Goal: Use online tool/utility

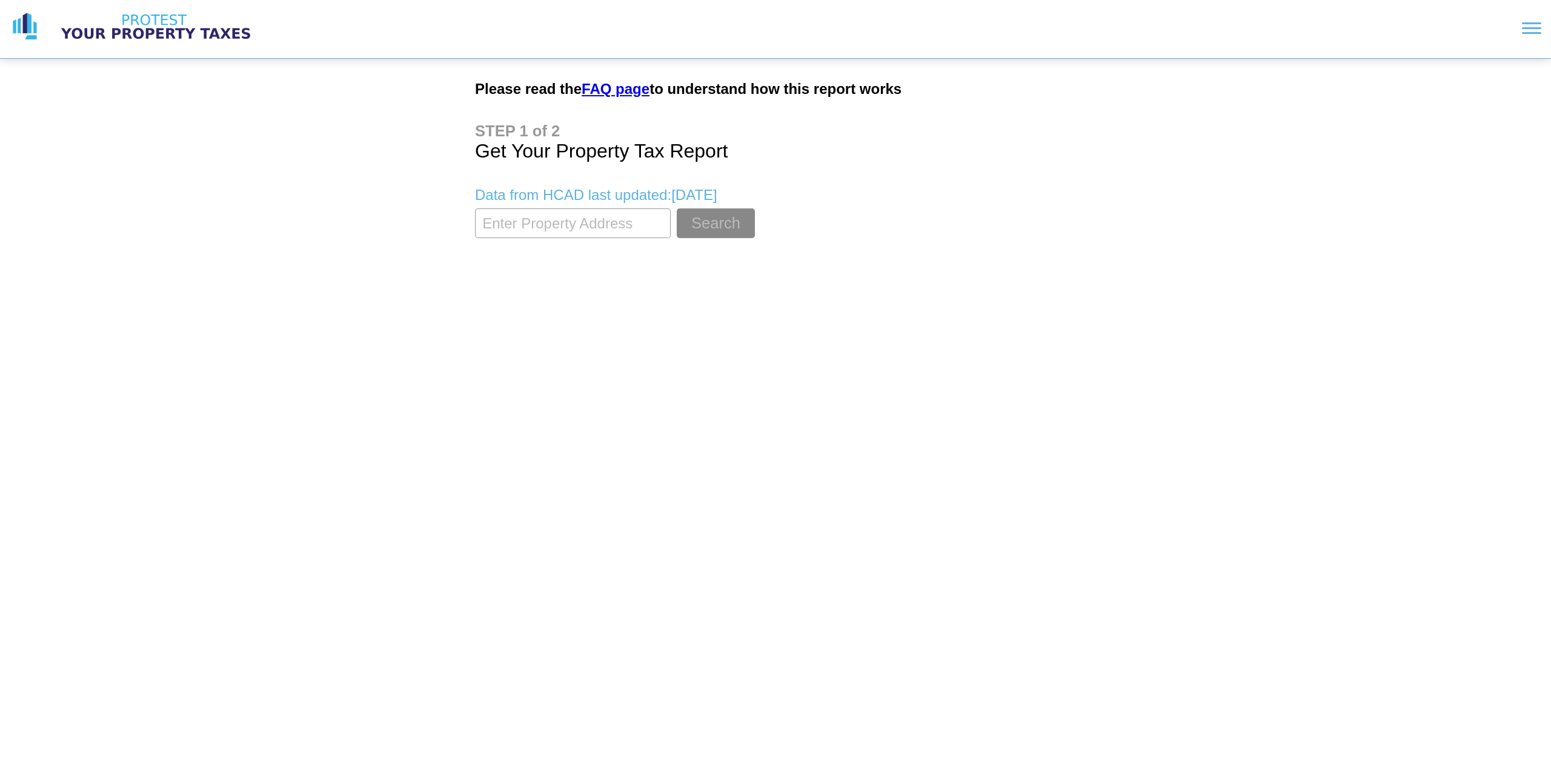
click at [605, 225] on input "textbox" at bounding box center [573, 224] width 196 height 30
click at [548, 209] on input "textbox" at bounding box center [573, 224] width 196 height 30
click at [548, 228] on input "textbox" at bounding box center [573, 224] width 196 height 30
type input "4"
type input "[STREET_ADDRESS]"
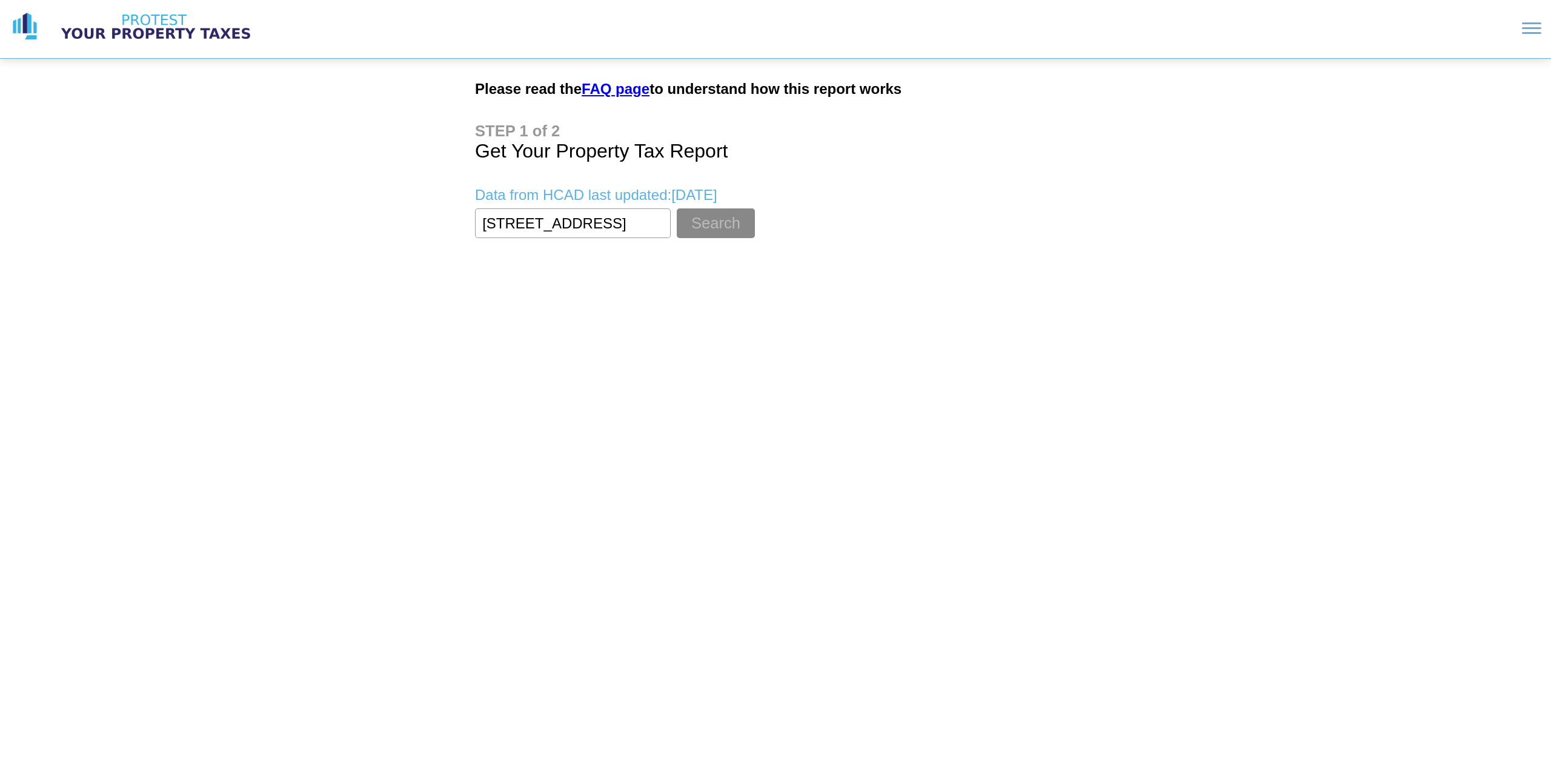
click at [677, 209] on button "Search" at bounding box center [715, 224] width 78 height 30
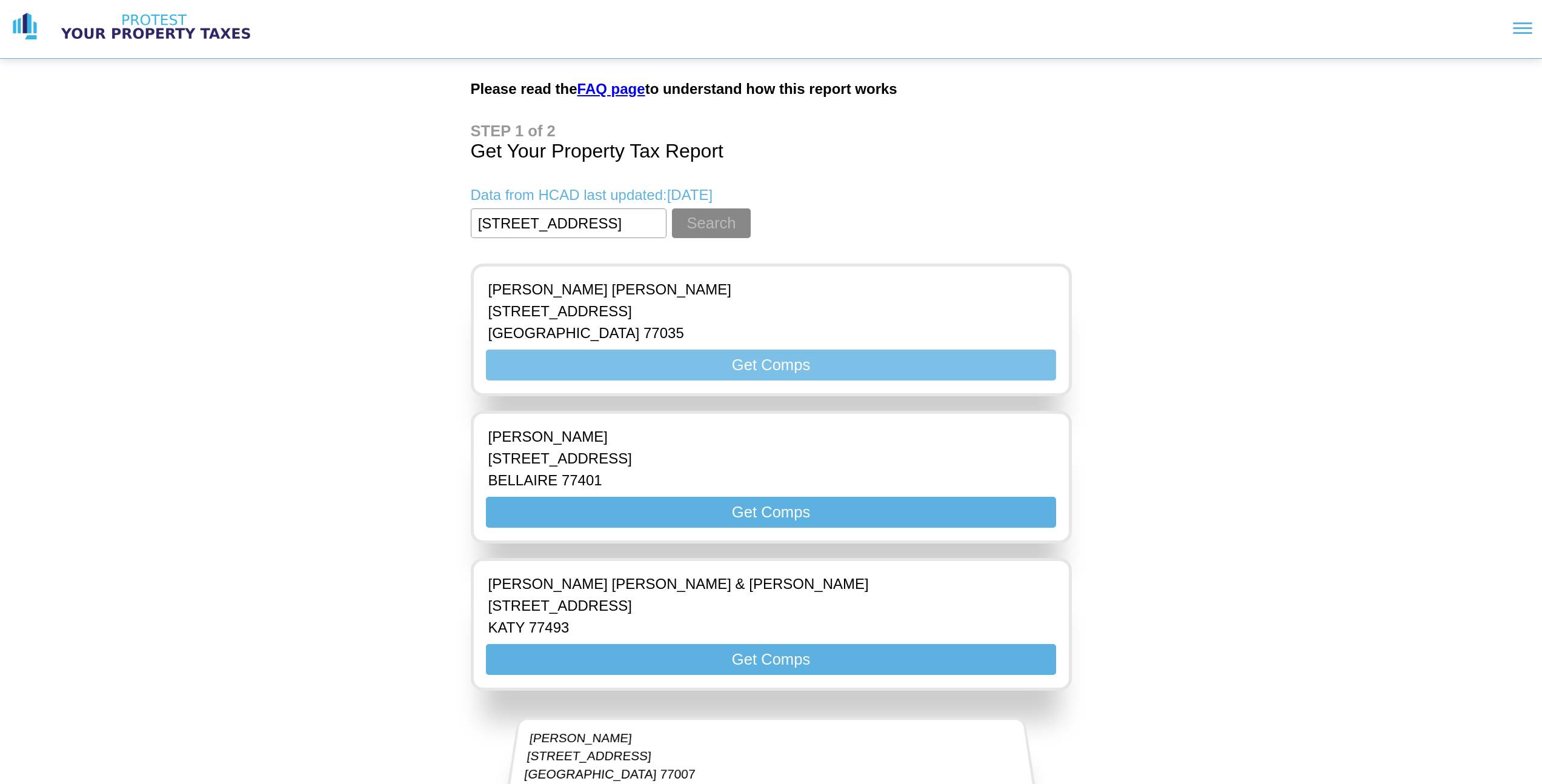
click at [692, 369] on button "Get Comps" at bounding box center [771, 364] width 570 height 31
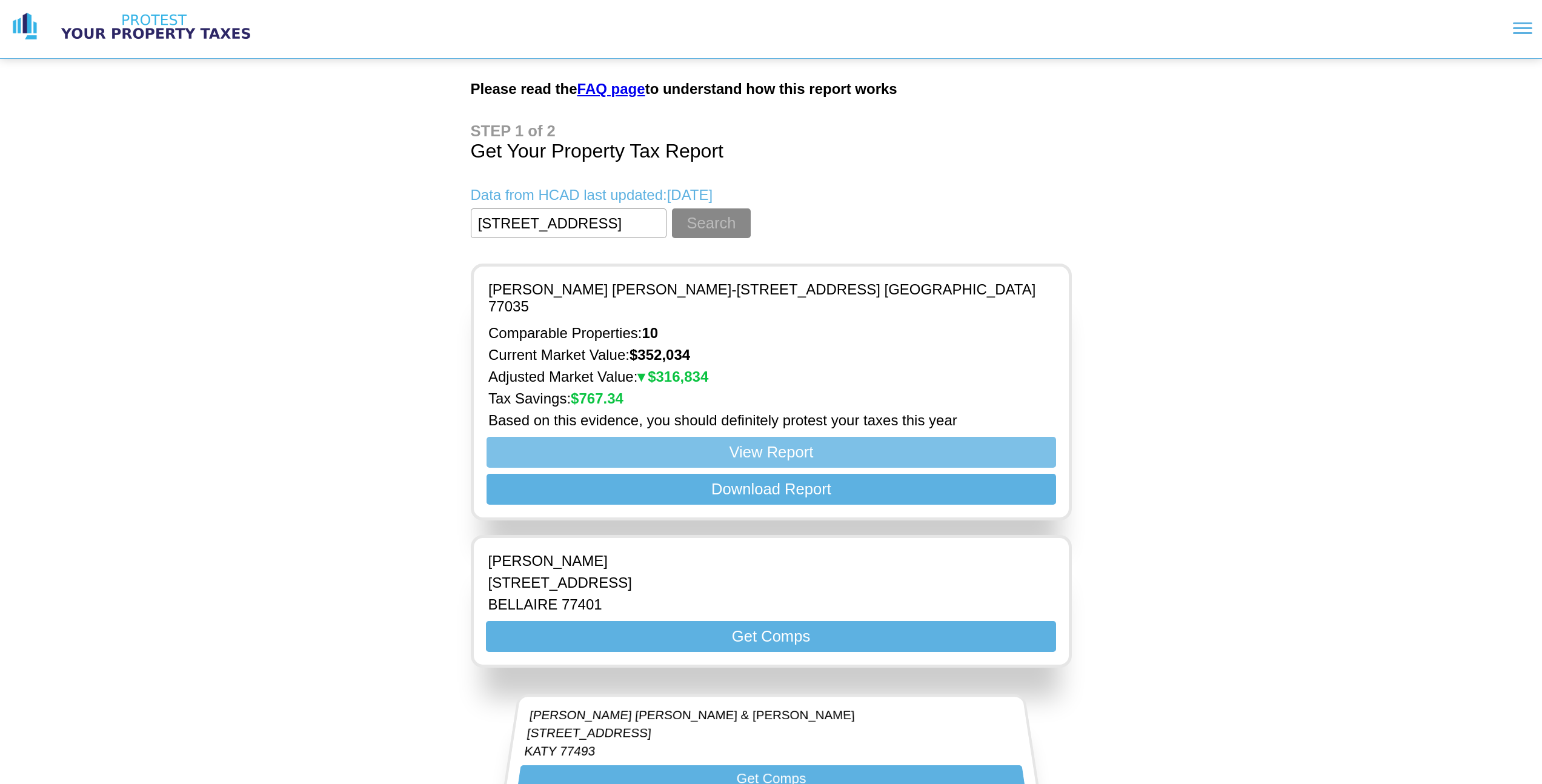
click at [694, 442] on button "View Report" at bounding box center [771, 451] width 570 height 31
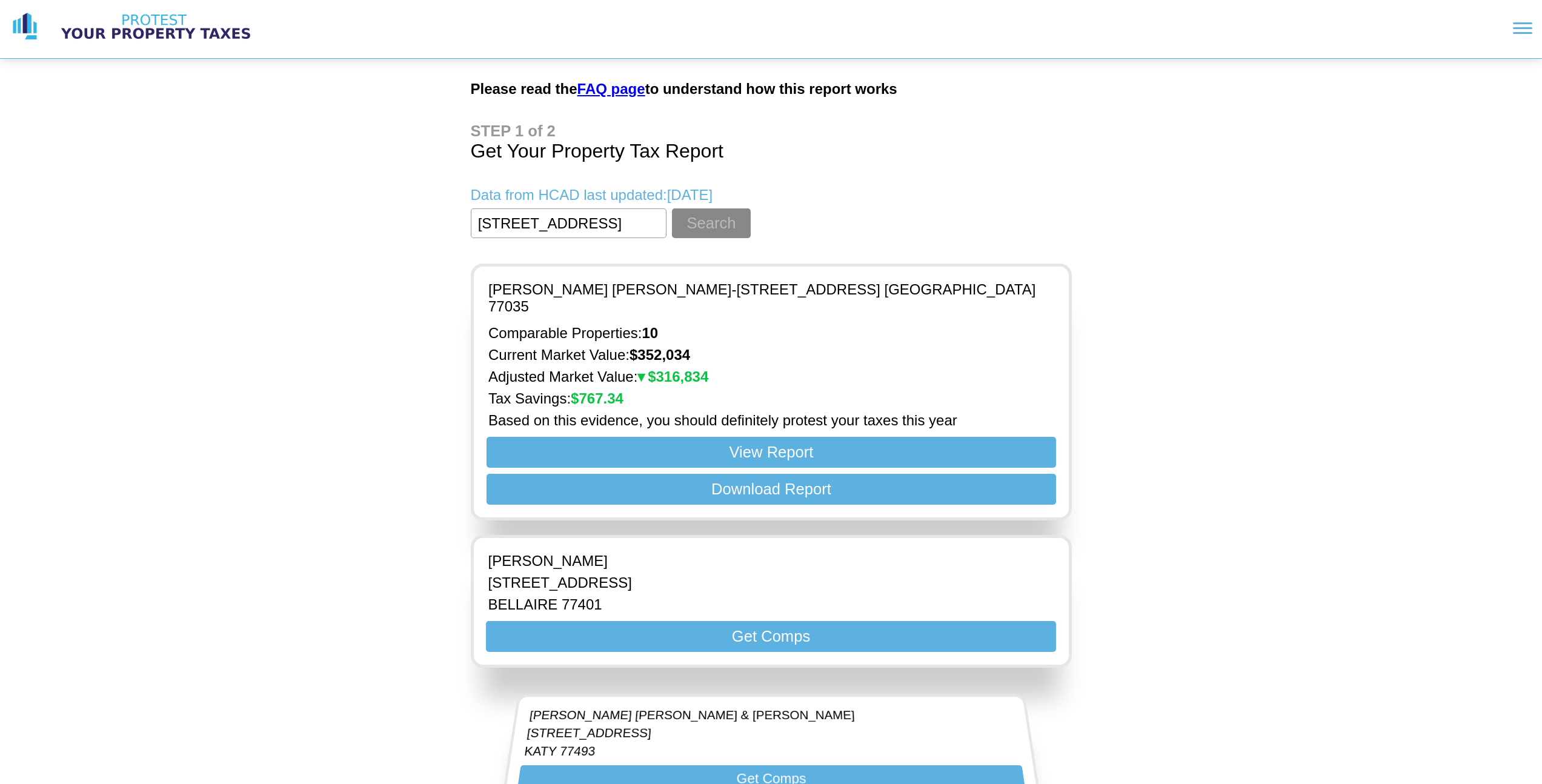
click at [611, 86] on link "FAQ page" at bounding box center [611, 89] width 68 height 17
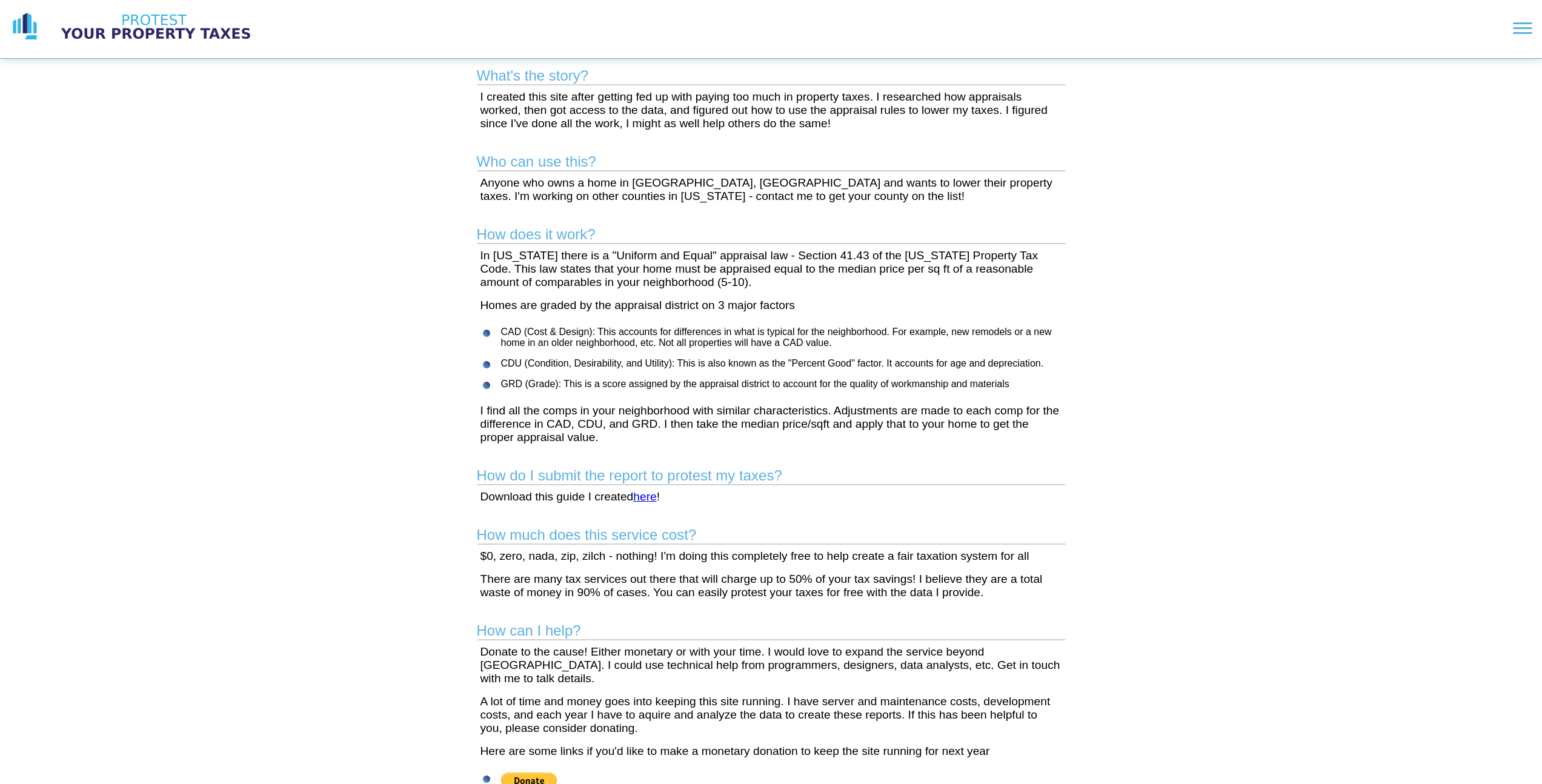
scroll to position [194, 0]
